Goal: Transaction & Acquisition: Subscribe to service/newsletter

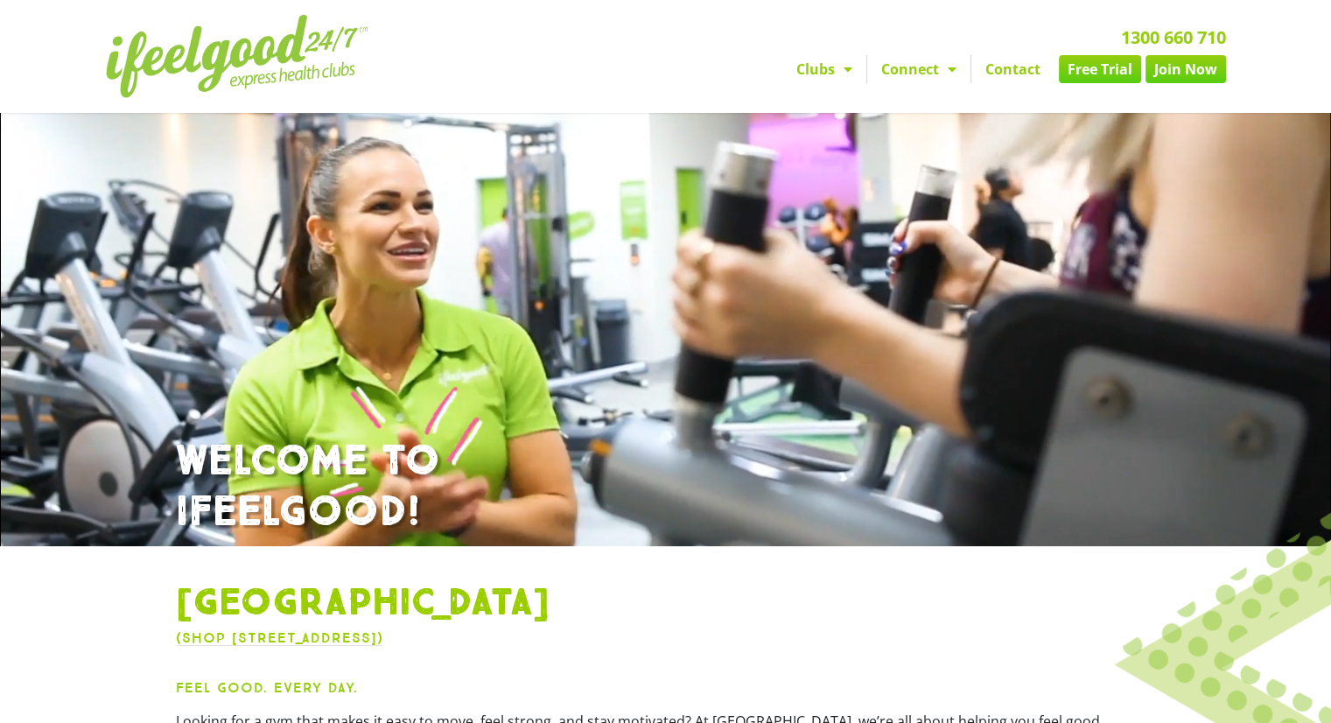
click at [845, 66] on span "Menu" at bounding box center [843, 68] width 17 height 31
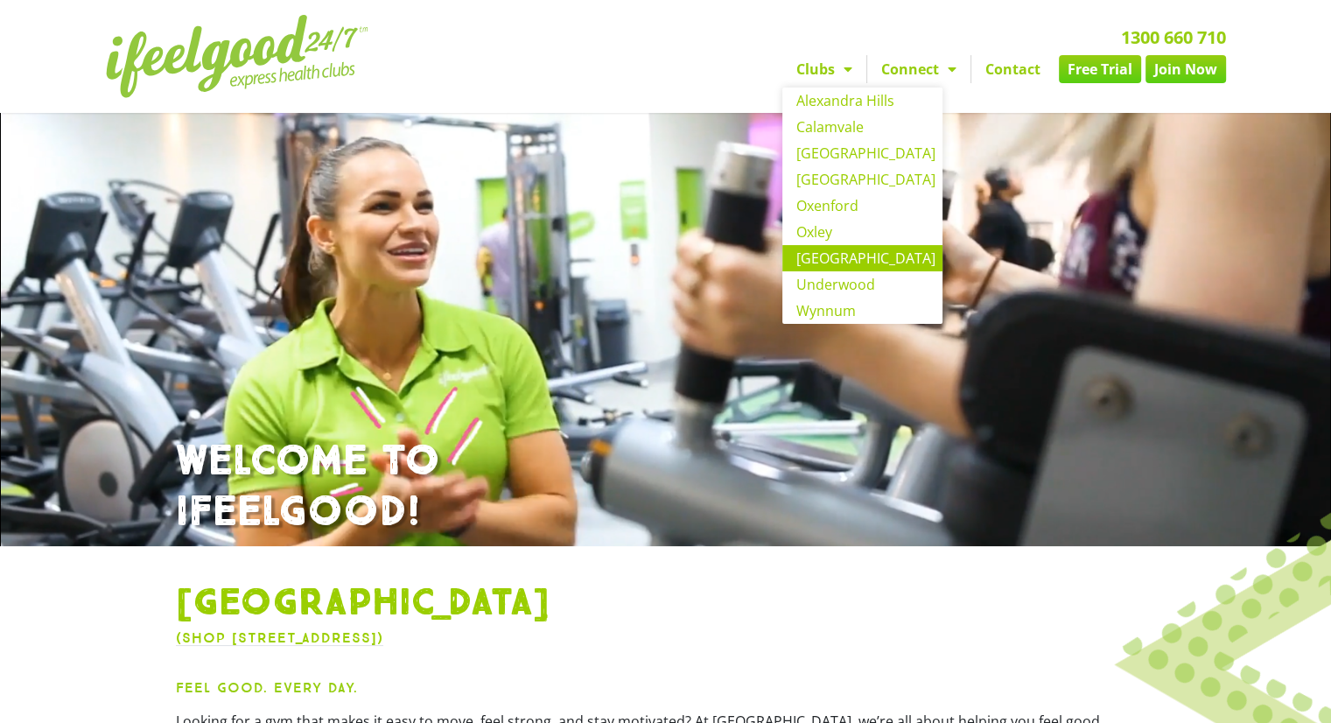
click at [842, 250] on link "[GEOGRAPHIC_DATA]" at bounding box center [862, 258] width 160 height 26
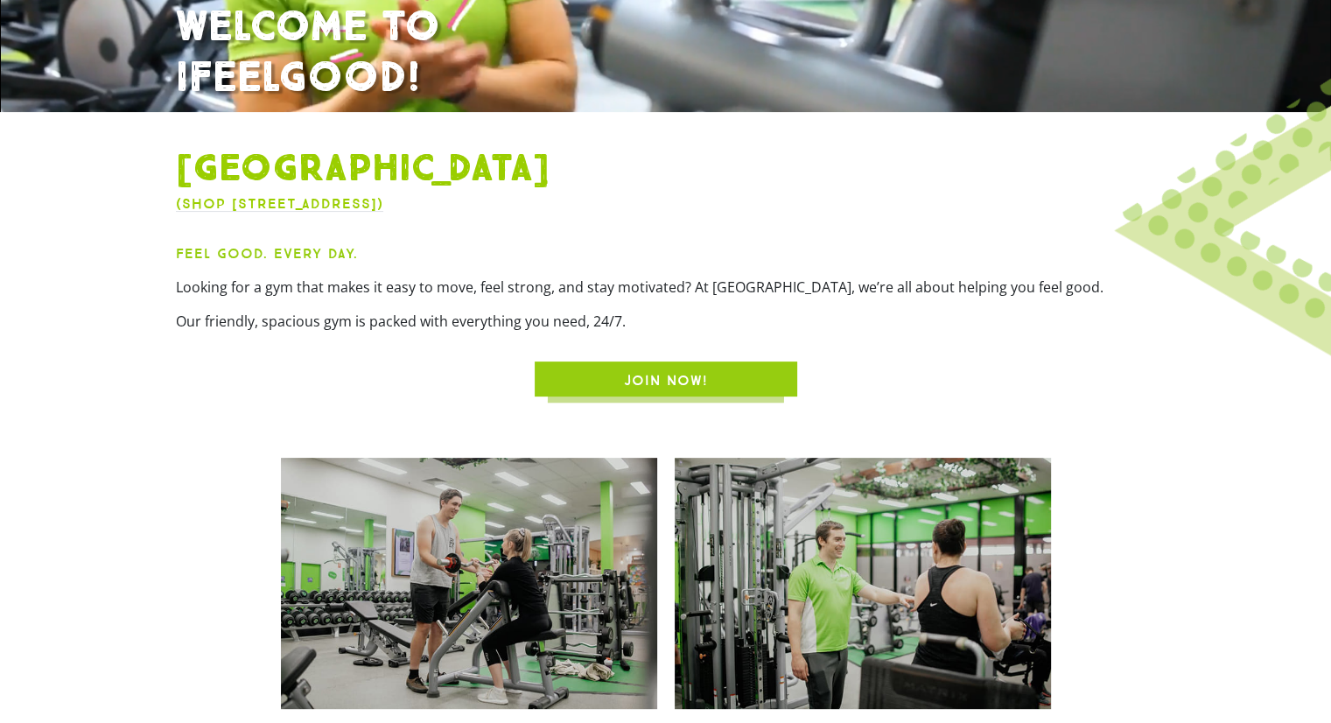
click at [626, 371] on span "JOIN NOW!" at bounding box center [666, 380] width 84 height 21
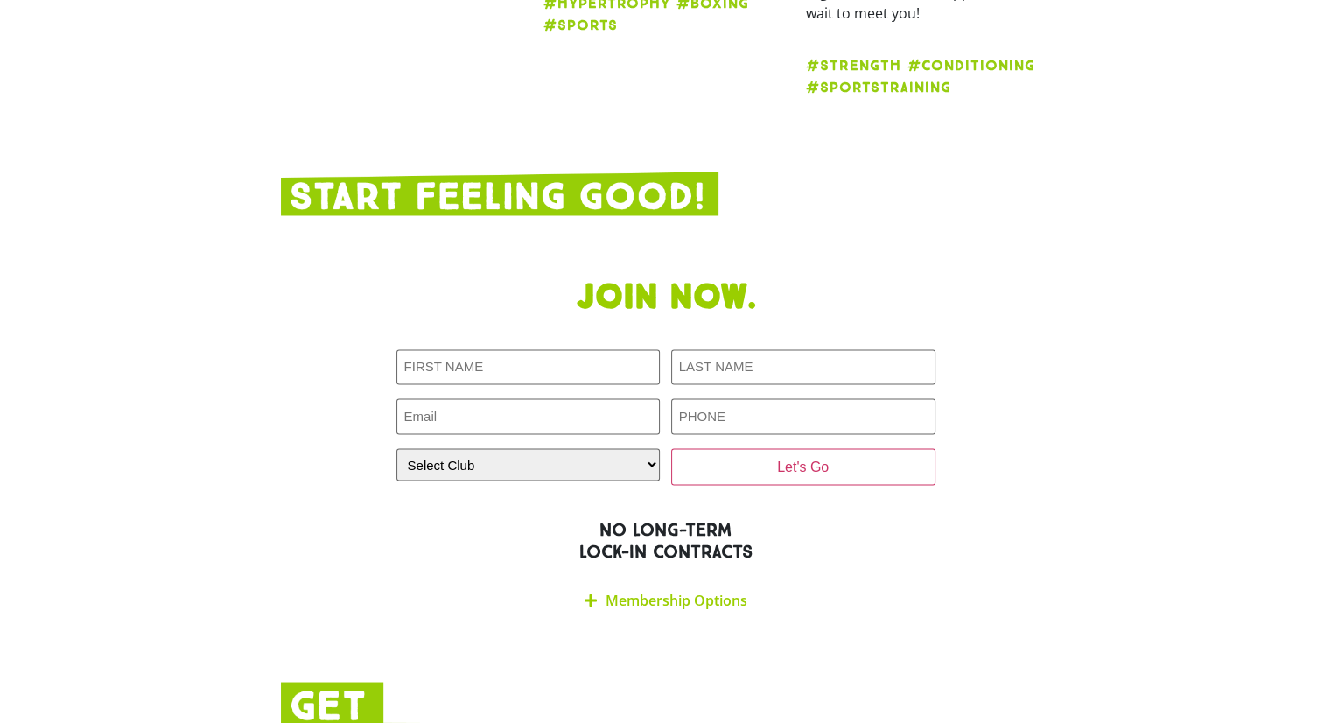
scroll to position [2932, 0]
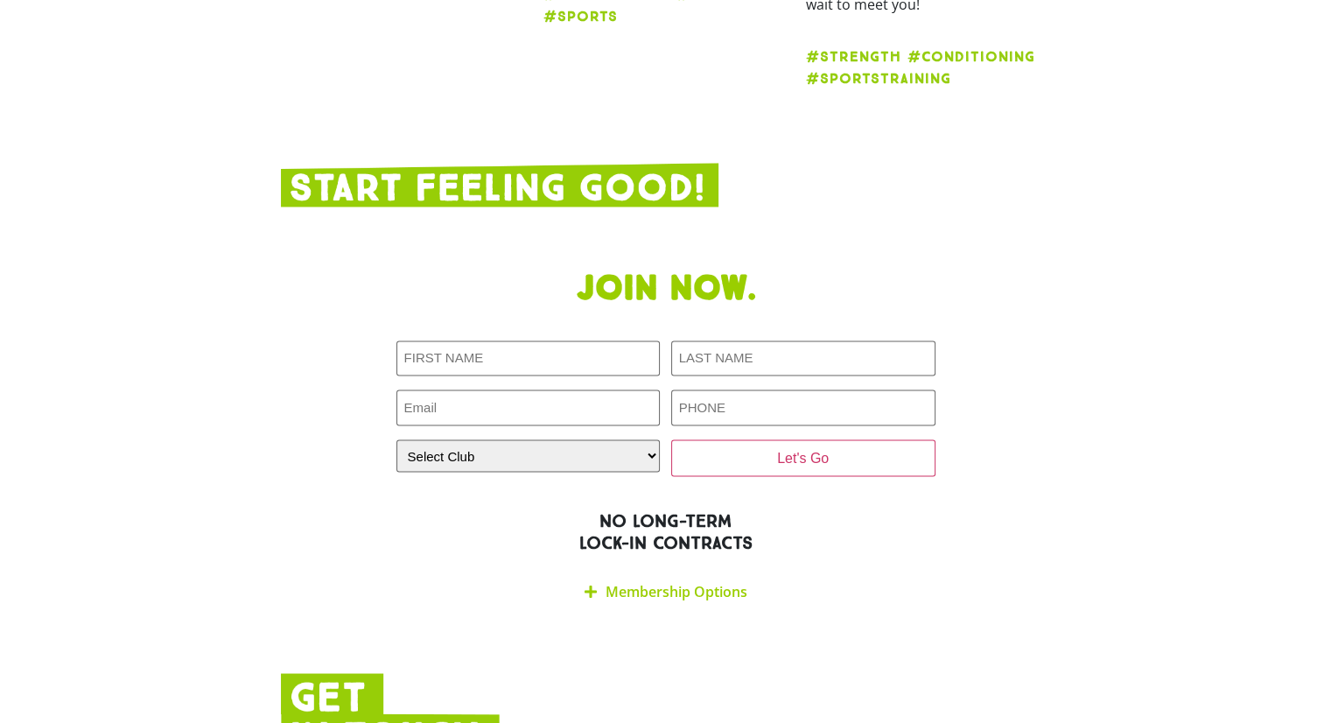
click at [650, 581] on link "Membership Options" at bounding box center [676, 590] width 142 height 19
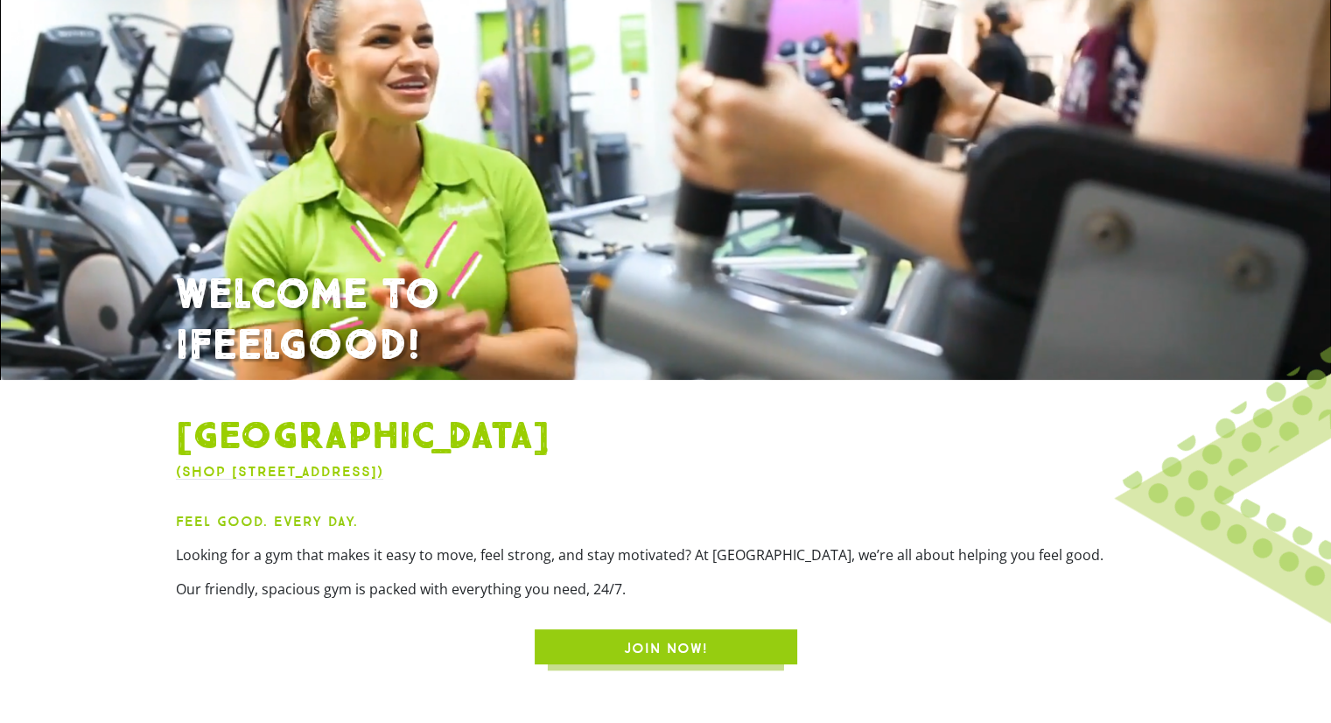
scroll to position [0, 0]
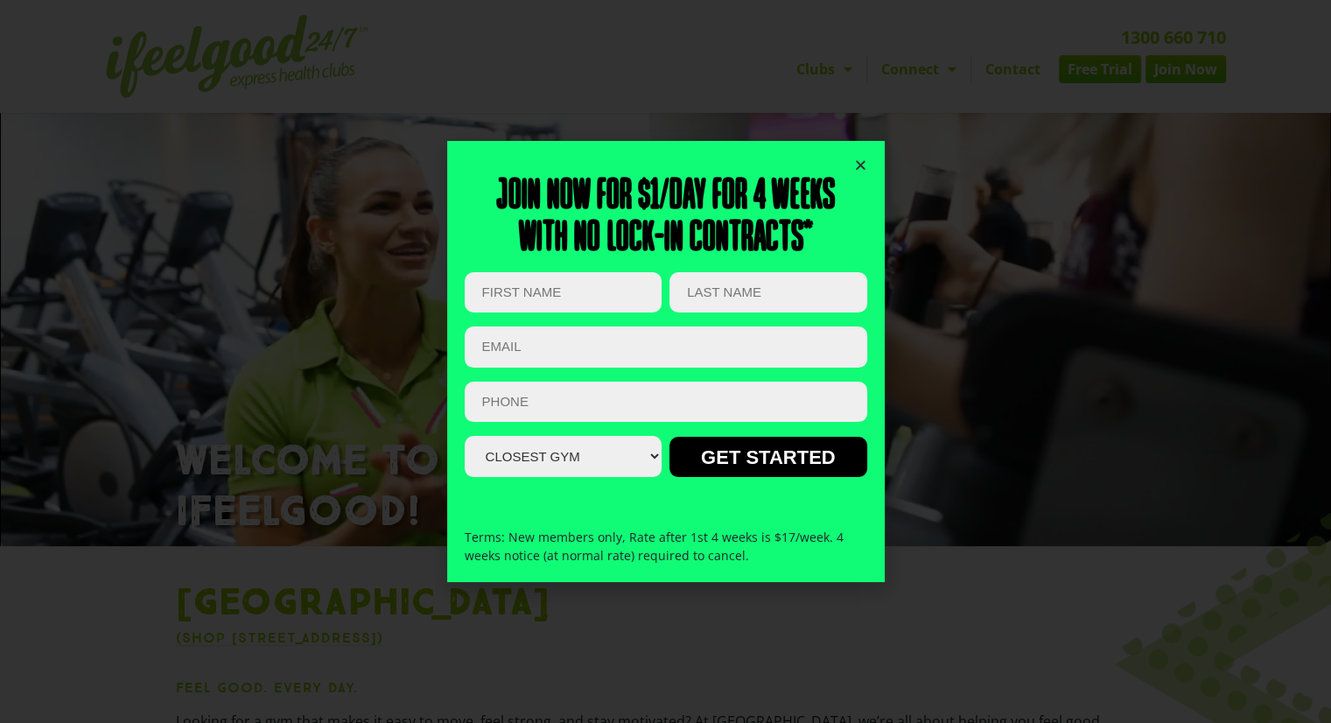
click at [592, 287] on input "First Name (Required)" at bounding box center [563, 292] width 197 height 41
